Goal: Transaction & Acquisition: Book appointment/travel/reservation

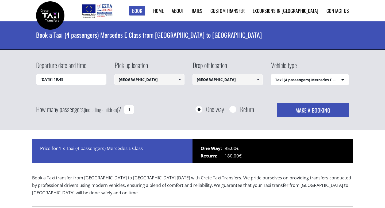
select select "540"
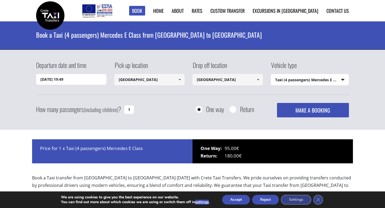
click at [88, 77] on input "[DATE] 19:49" at bounding box center [71, 79] width 70 height 11
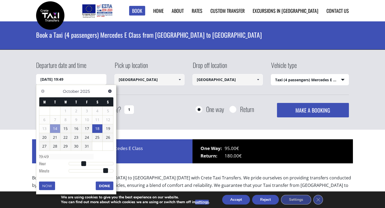
click at [99, 126] on link "18" at bounding box center [97, 128] width 10 height 9
click at [85, 162] on dl "Time 00:00 Hour Minute Second Millisecond Microsecond Time Zone -1200 -1100 -10…" at bounding box center [76, 164] width 74 height 23
type input "[DATE] 01:00"
type input "01:00"
type input "[DATE] 02:00"
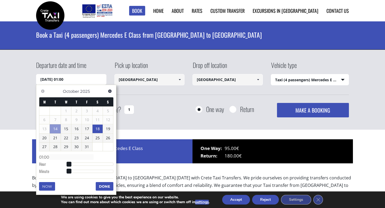
type input "02:00"
type input "[DATE] 03:00"
type input "03:00"
type input "[DATE] 04:00"
type input "04:00"
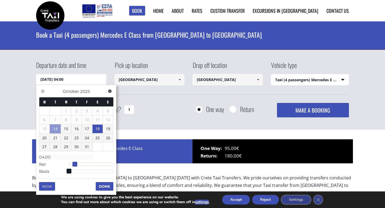
type input "[DATE] 05:00"
type input "05:00"
type input "[DATE] 06:00"
type input "06:00"
type input "[DATE] 07:00"
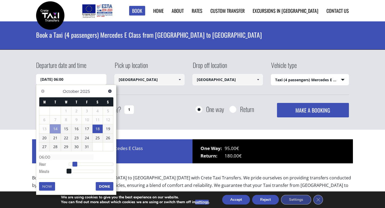
type input "07:00"
type input "[DATE] 08:00"
type input "08:00"
type input "[DATE] 09:00"
type input "09:00"
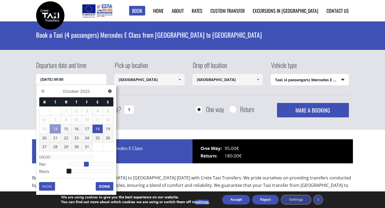
type input "[DATE] 10:00"
type input "10:00"
type input "[DATE] 11:00"
type input "11:00"
type input "[DATE] 12:00"
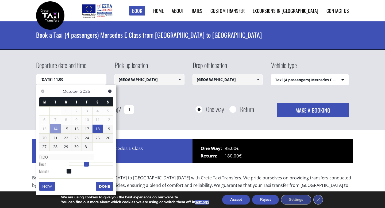
type input "12:00"
type input "[DATE] 13:00"
type input "13:00"
type input "[DATE] 14:00"
type input "14:00"
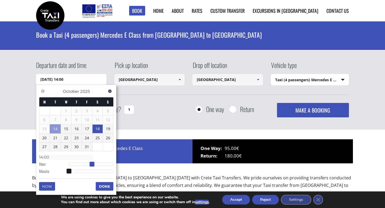
type input "[DATE] 15:00"
type input "15:00"
type input "[DATE] 16:00"
type input "16:00"
type input "[DATE] 17:00"
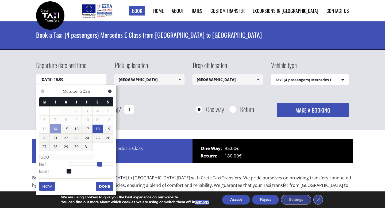
type input "17:00"
type input "[DATE] 18:00"
type input "18:00"
type input "[DATE] 19:00"
type input "19:00"
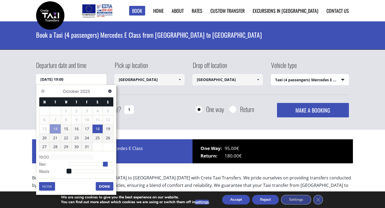
type input "[DATE] 20:00"
type input "20:00"
type input "[DATE] 21:00"
type input "21:00"
type input "[DATE] 20:00"
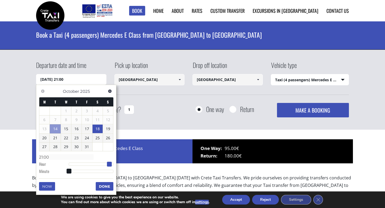
type input "20:00"
type input "[DATE] 19:00"
type input "19:00"
type input "[DATE] 18:00"
type input "18:00"
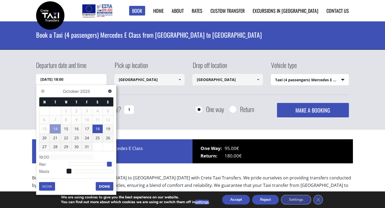
type input "[DATE] 17:00"
type input "17:00"
type input "[DATE] 15:00"
type input "15:00"
type input "[DATE] 14:00"
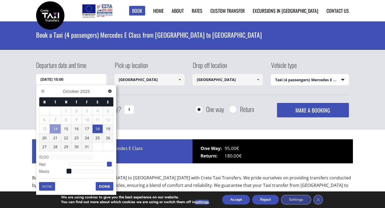
type input "14:00"
type input "[DATE] 13:00"
type input "13:00"
type input "[DATE] 12:00"
type input "12:00"
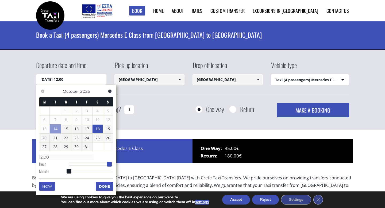
type input "[DATE] 10:00"
type input "10:00"
type input "[DATE] 09:00"
type input "09:00"
type input "[DATE] 08:00"
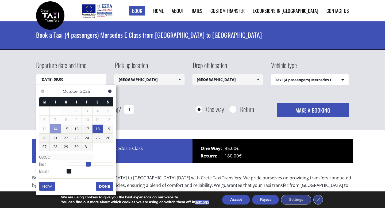
type input "08:00"
type input "[DATE] 07:00"
type input "07:00"
type input "[DATE] 06:00"
type input "06:00"
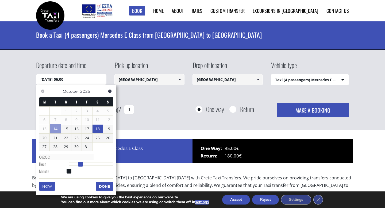
type input "[DATE] 05:00"
type input "05:00"
type input "[DATE] 04:00"
type input "04:00"
type input "[DATE] 03:00"
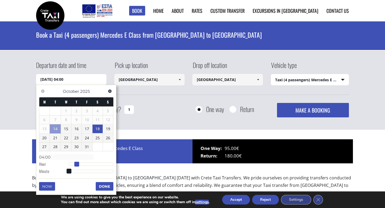
type input "03:00"
type input "[DATE] 02:00"
type input "02:00"
type input "[DATE] 01:00"
type input "01:00"
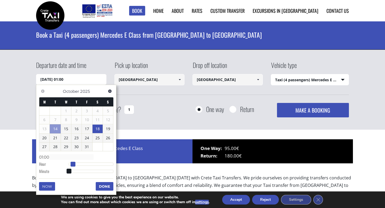
type input "[DATE] 00:00"
type input "00:00"
type input "[DATE] 01:00"
type input "01:00"
type input "[DATE] 02:00"
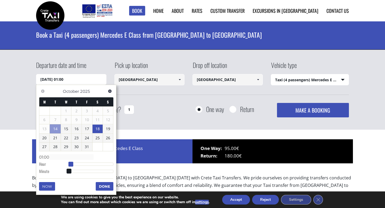
type input "02:00"
click at [71, 163] on span at bounding box center [73, 164] width 5 height 5
click at [104, 185] on button "Done" at bounding box center [105, 186] width 18 height 9
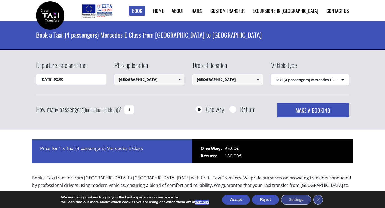
click at [295, 76] on select "Select vehicle type Taxi (4 passengers) Mercedes E Class Mini Van (7 passengers…" at bounding box center [310, 79] width 78 height 11
